Goal: Task Accomplishment & Management: Use online tool/utility

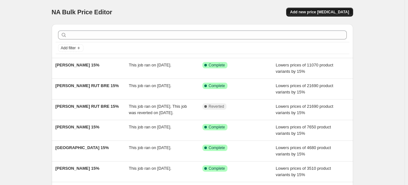
click at [316, 10] on span "Add new price [MEDICAL_DATA]" at bounding box center [319, 12] width 59 height 5
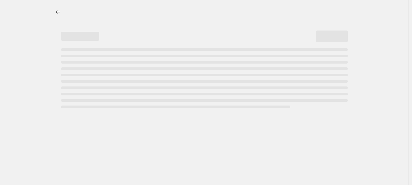
select select "percentage"
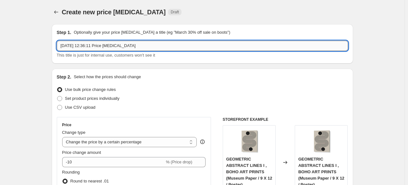
click at [180, 48] on input "[DATE] 12:36:11 Price [MEDICAL_DATA]" at bounding box center [203, 46] width 292 height 10
paste input "[PERSON_NAME]"
type input "[PERSON_NAME] 15%"
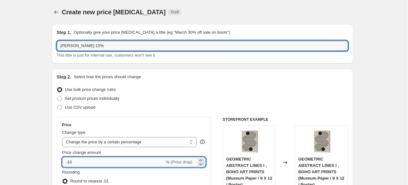
click at [116, 159] on input "-10" at bounding box center [113, 162] width 103 height 10
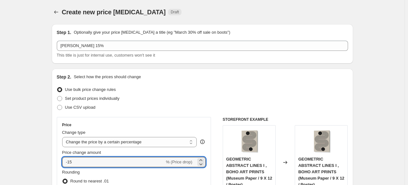
type input "-15"
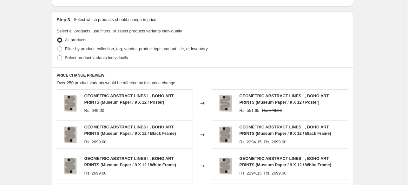
scroll to position [286, 0]
click at [84, 49] on span "Filter by product, collection, tag, vendor, product type, variant title, or inv…" at bounding box center [136, 48] width 143 height 5
click at [57, 46] on input "Filter by product, collection, tag, vendor, product type, variant title, or inv…" at bounding box center [57, 46] width 0 height 0
radio input "true"
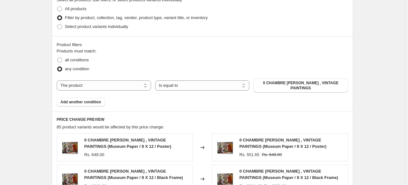
scroll to position [318, 0]
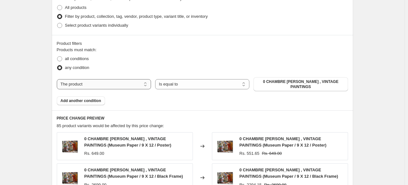
click at [102, 84] on select "The product The product's collection The product's tag The product's vendor The…" at bounding box center [104, 84] width 94 height 10
select select "collection"
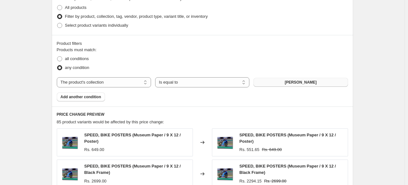
click at [303, 82] on span "[PERSON_NAME]" at bounding box center [301, 82] width 32 height 5
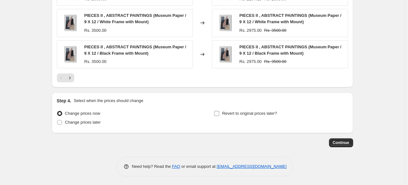
scroll to position [531, 0]
click at [341, 141] on span "Continue" at bounding box center [341, 142] width 17 height 5
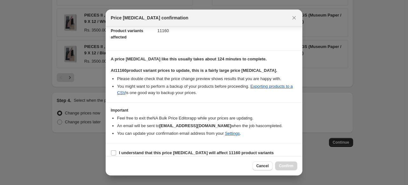
scroll to position [77, 0]
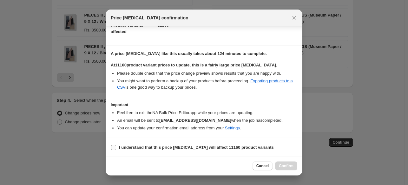
click at [127, 146] on b "I understand that this price [MEDICAL_DATA] will affect 11160 product variants" at bounding box center [196, 147] width 155 height 5
click at [116, 146] on input "I understand that this price [MEDICAL_DATA] will affect 11160 product variants" at bounding box center [113, 147] width 5 height 5
checkbox input "true"
click at [288, 165] on span "Confirm" at bounding box center [286, 165] width 15 height 5
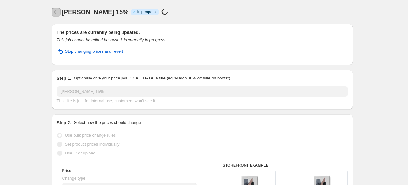
click at [57, 14] on icon "Price change jobs" at bounding box center [56, 12] width 6 height 6
